Goal: Task Accomplishment & Management: Manage account settings

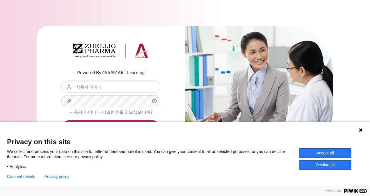
type input "[EMAIL_ADDRESS][DOMAIN_NAME]"
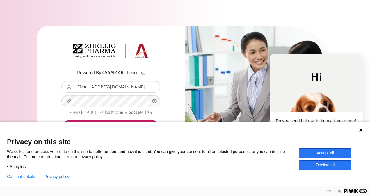
click at [341, 155] on button "Accept all" at bounding box center [325, 153] width 52 height 10
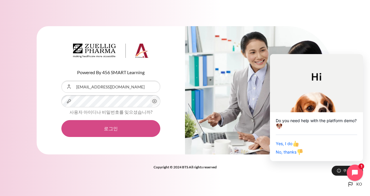
click at [110, 127] on button "로그인" at bounding box center [110, 128] width 99 height 17
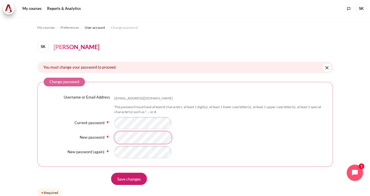
scroll to position [25, 0]
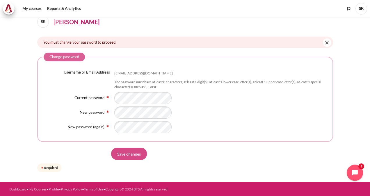
click at [130, 155] on input "Save changes" at bounding box center [129, 154] width 36 height 12
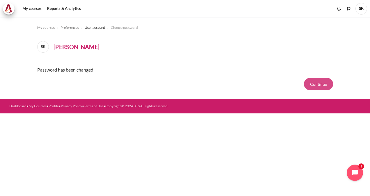
click at [321, 84] on button "Continue" at bounding box center [318, 84] width 29 height 12
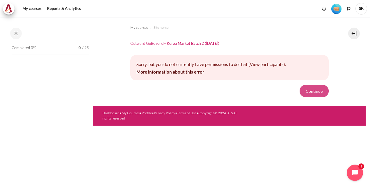
click at [314, 93] on button "Continue" at bounding box center [314, 91] width 29 height 12
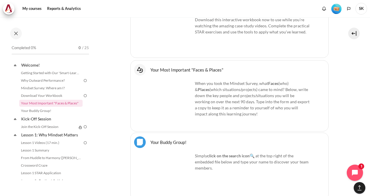
scroll to position [437, 0]
